Goal: Transaction & Acquisition: Purchase product/service

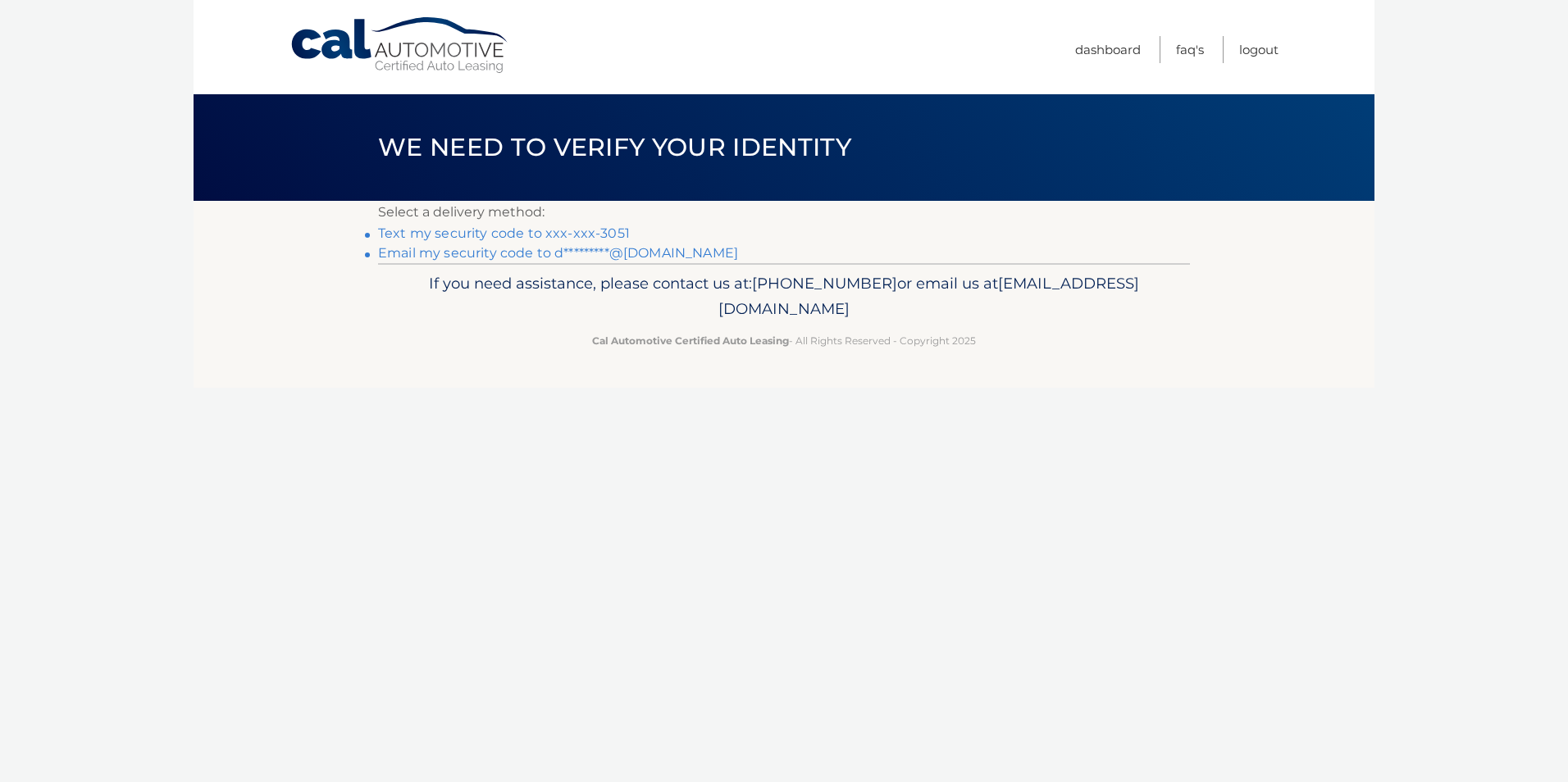
click at [484, 235] on link "Text my security code to xxx-xxx-3051" at bounding box center [504, 233] width 252 height 16
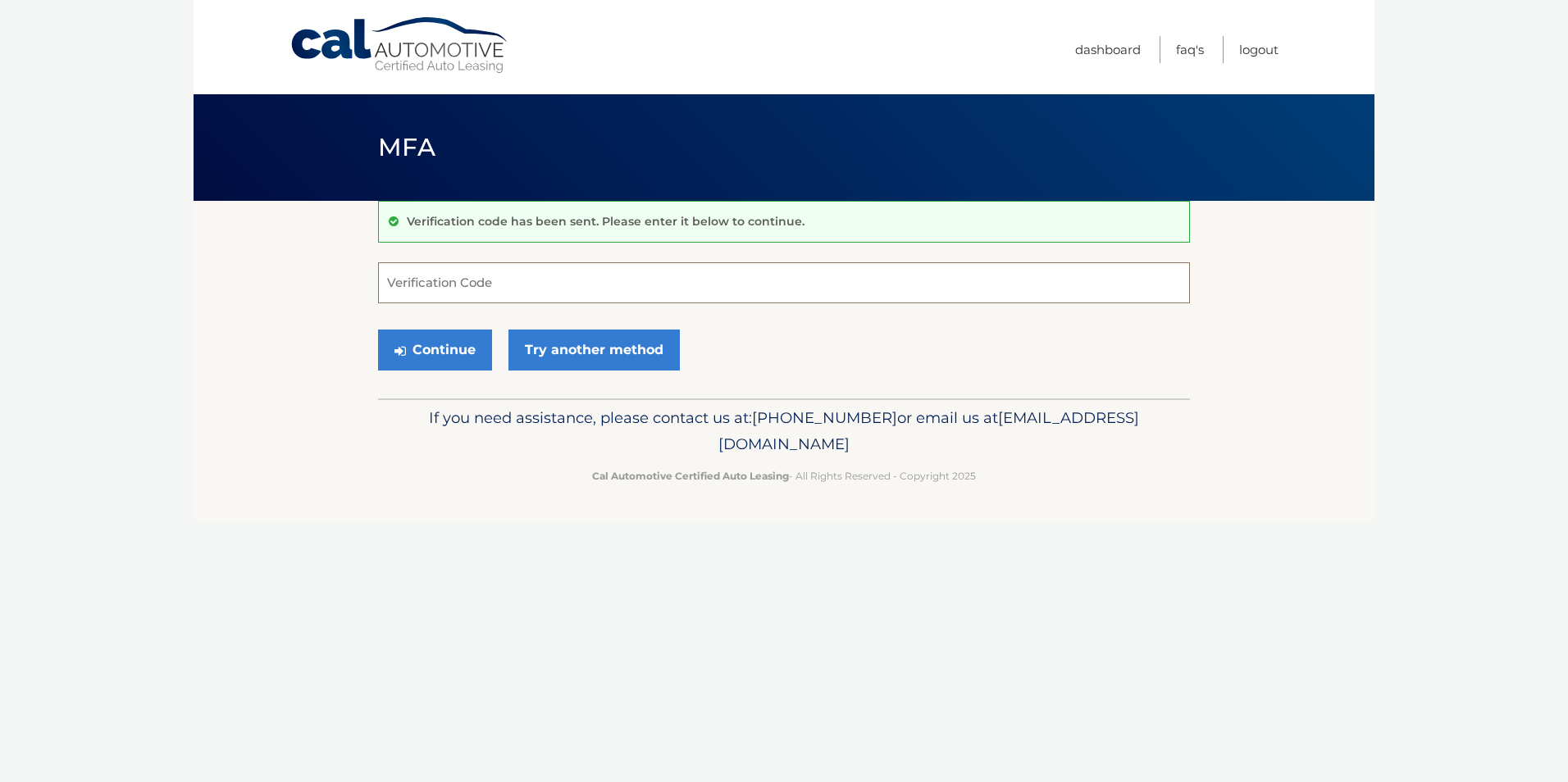
click at [524, 282] on input "Verification Code" at bounding box center [784, 283] width 812 height 41
type input "742851"
click at [435, 345] on button "Continue" at bounding box center [435, 350] width 114 height 41
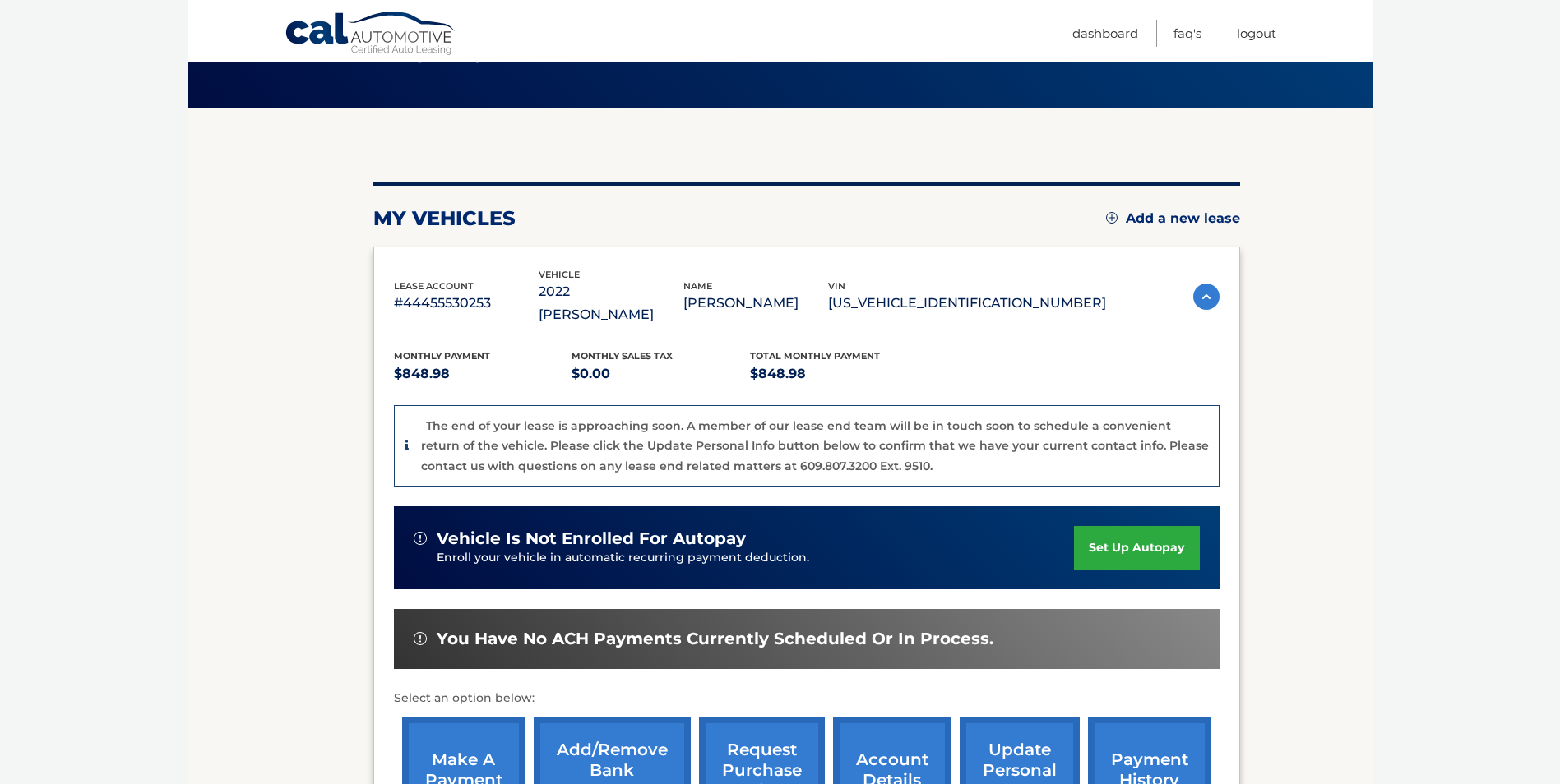
scroll to position [247, 0]
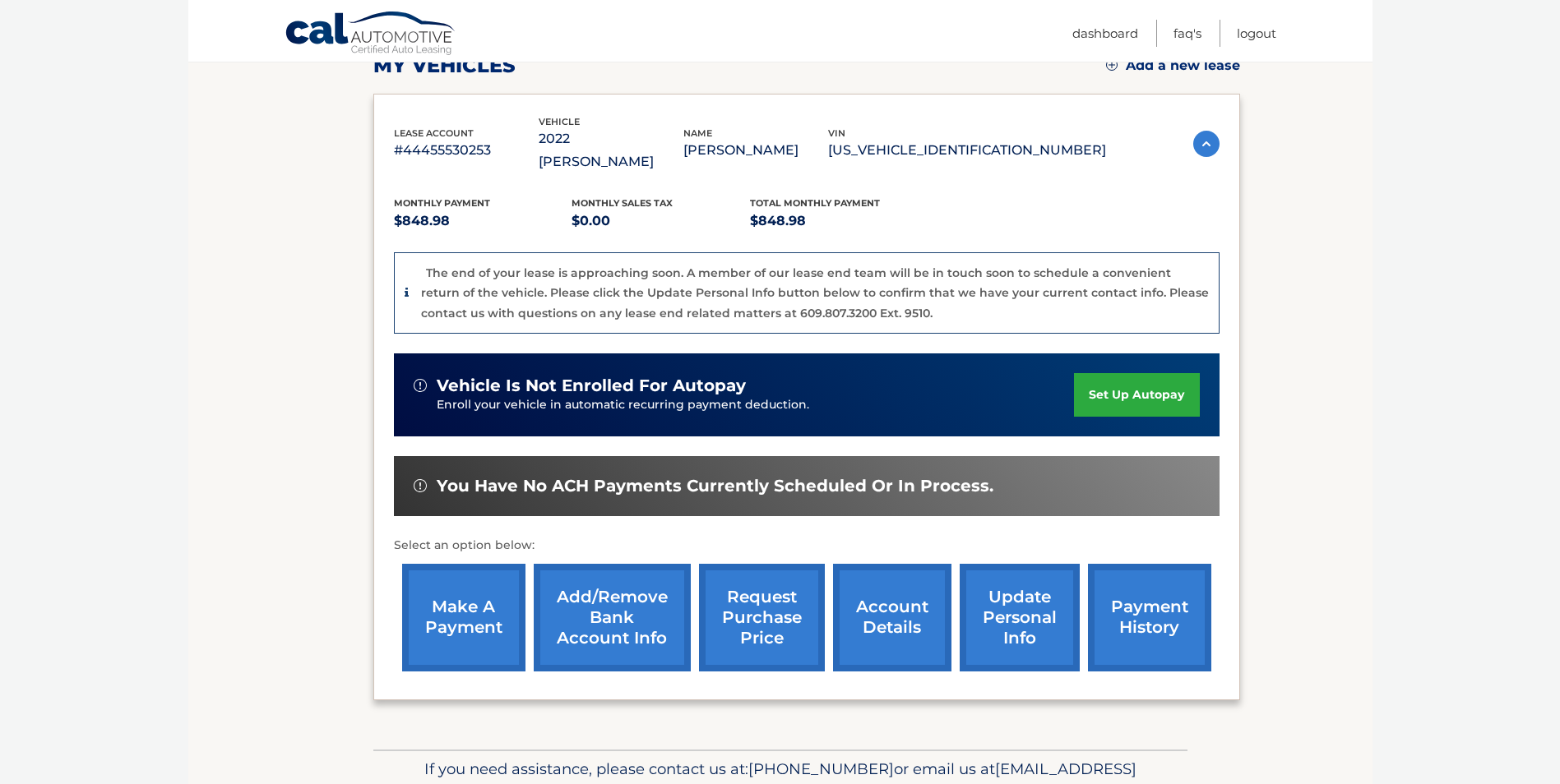
click at [485, 583] on link "make a payment" at bounding box center [463, 617] width 123 height 107
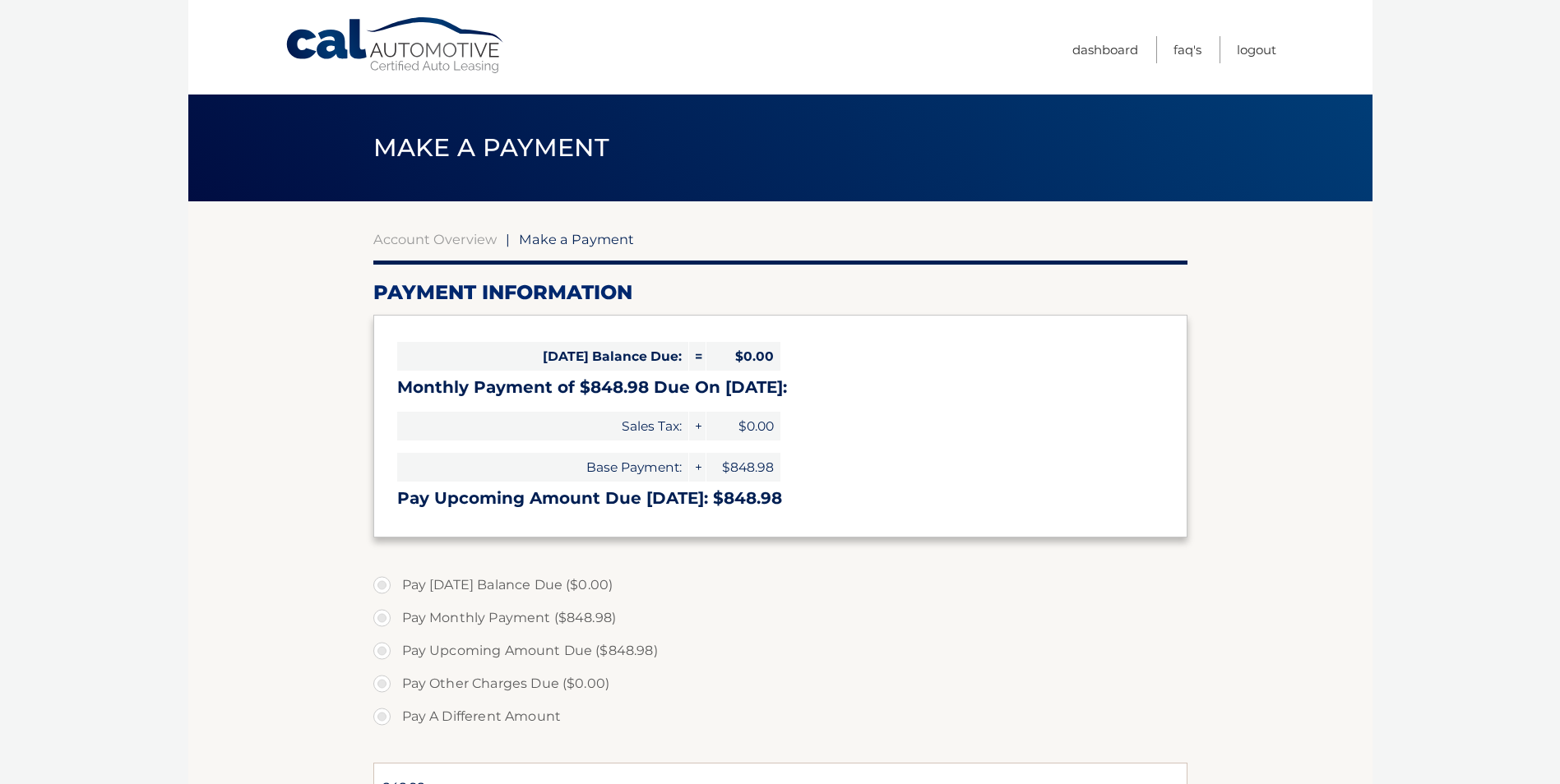
select select "NjY0MjVmNGQtNDZlOS00NjQ3LWFlNDgtZGQ3NWRlM2ZlYTZh"
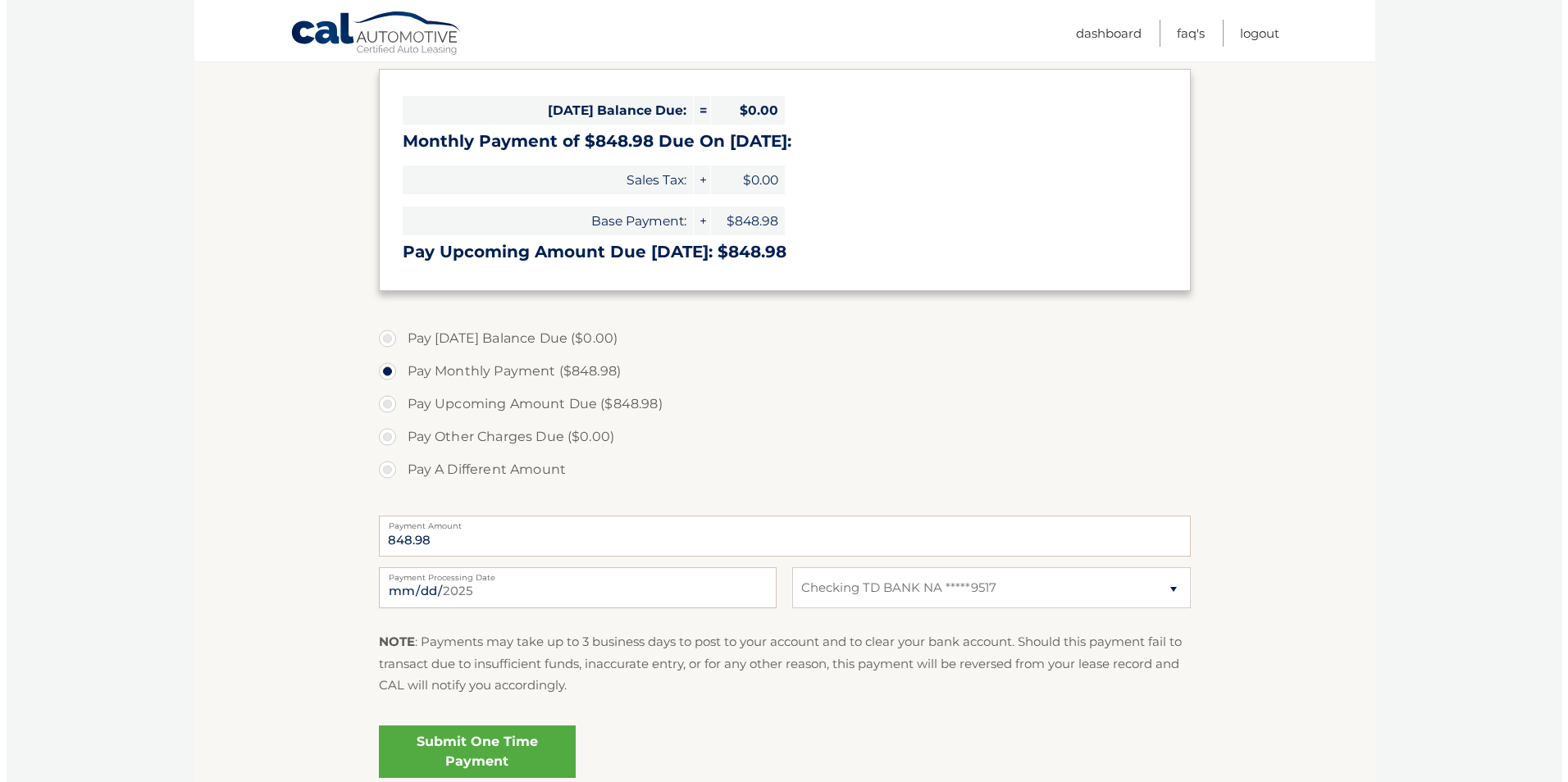
scroll to position [246, 0]
click at [523, 740] on link "Submit One Time Payment" at bounding box center [470, 752] width 197 height 53
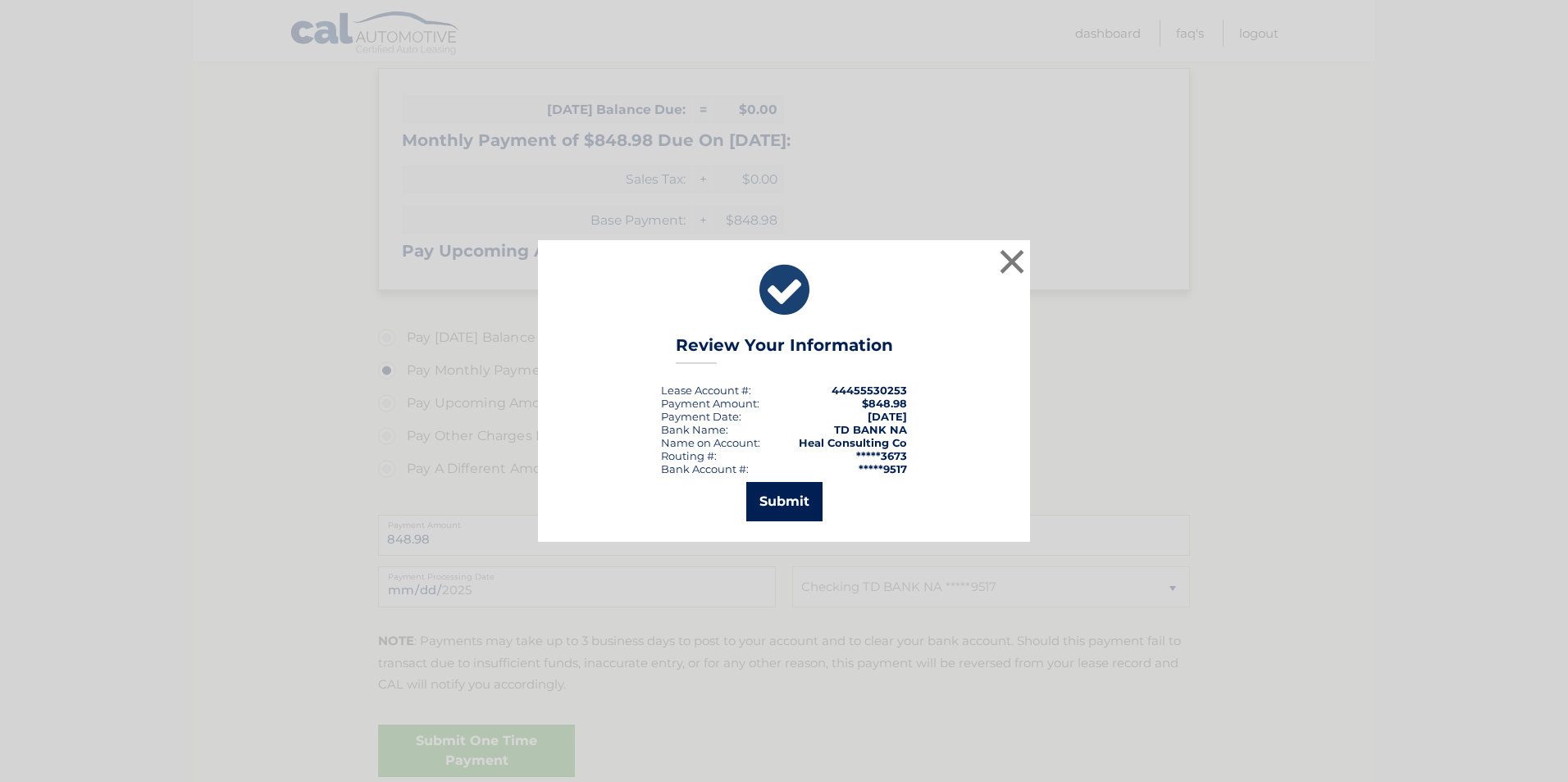
click at [789, 497] on button "Submit" at bounding box center [784, 502] width 77 height 40
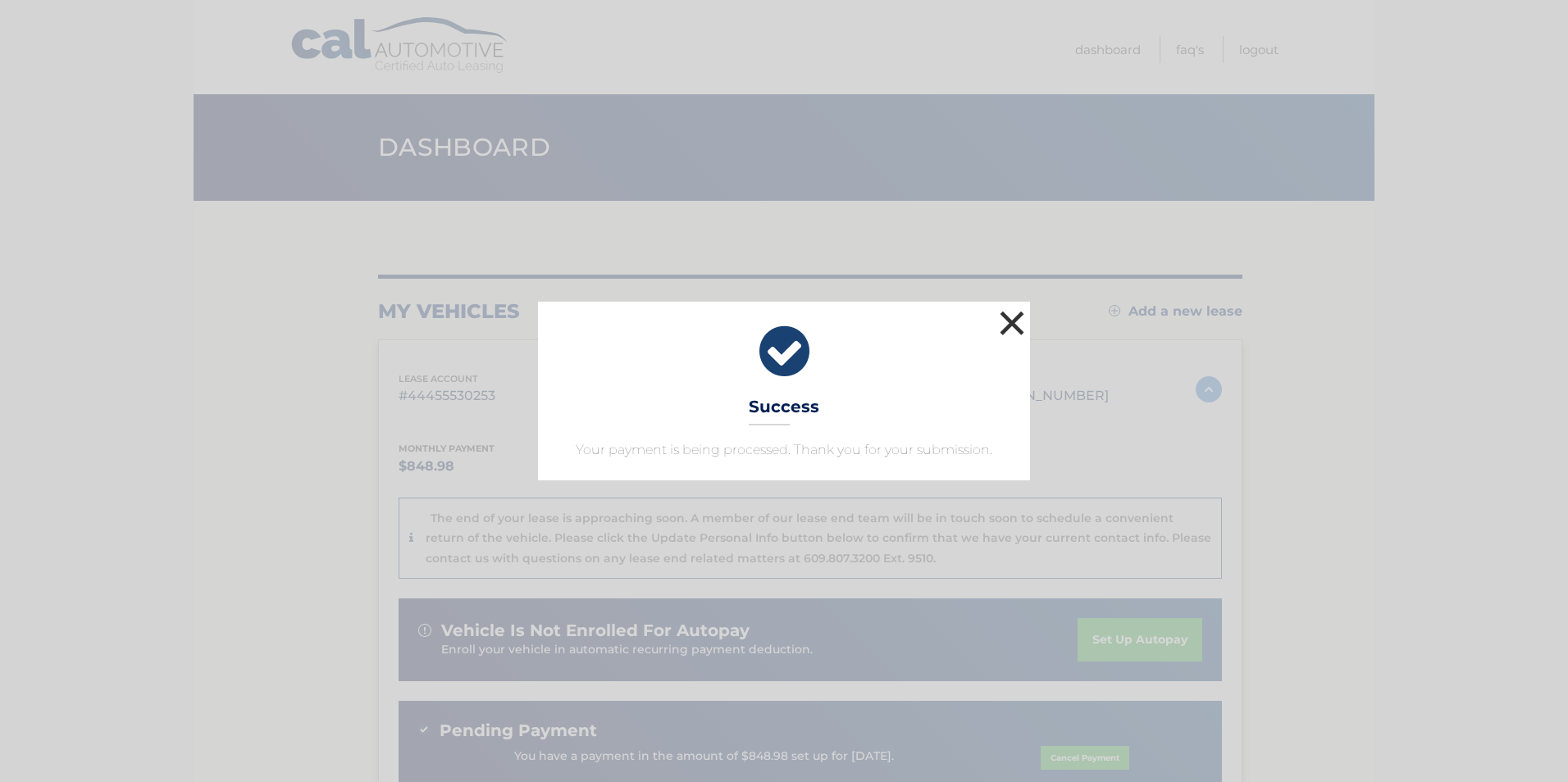
click at [1016, 317] on button "×" at bounding box center [1012, 324] width 33 height 33
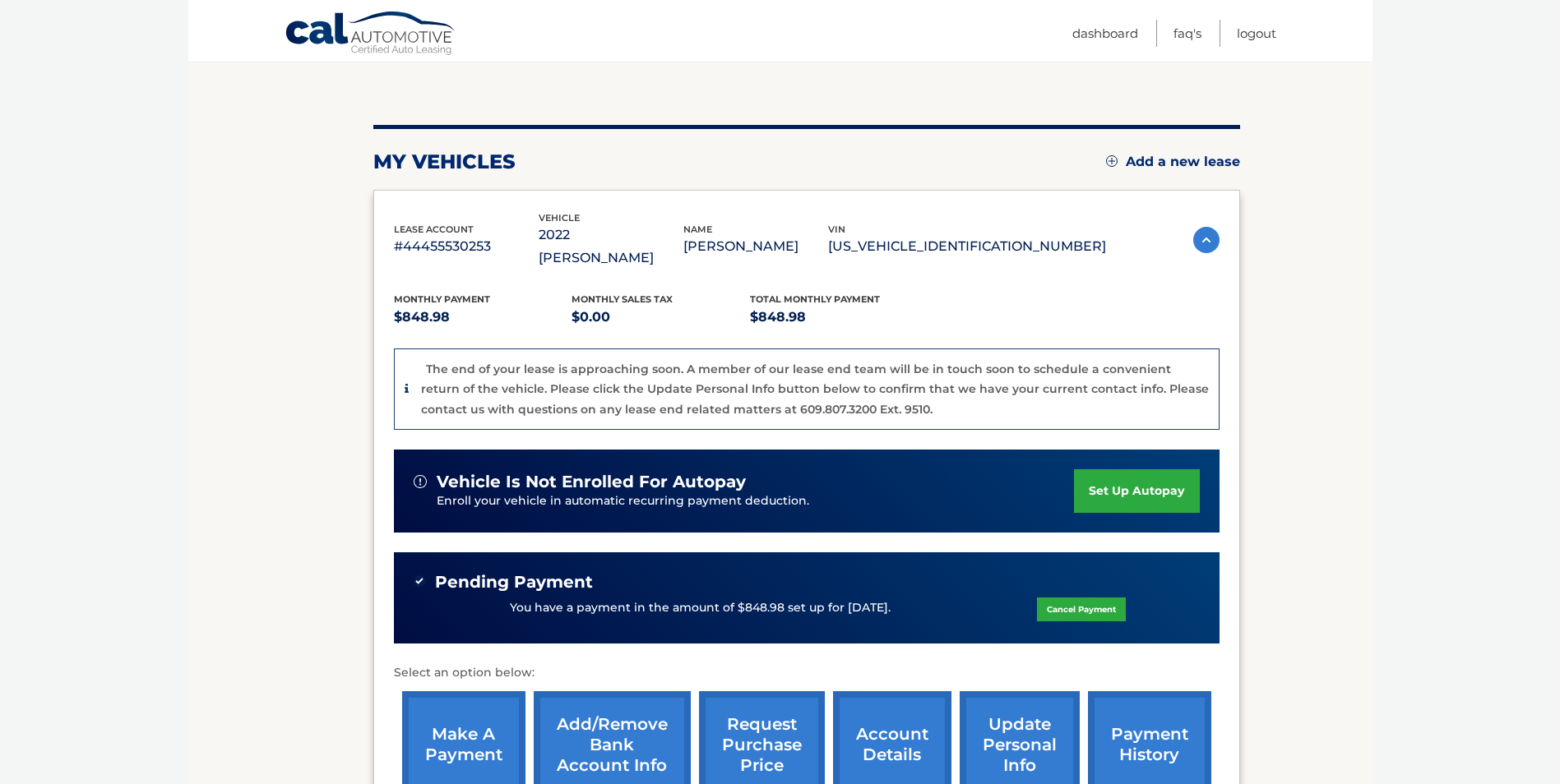
scroll to position [164, 0]
